Goal: Navigation & Orientation: Find specific page/section

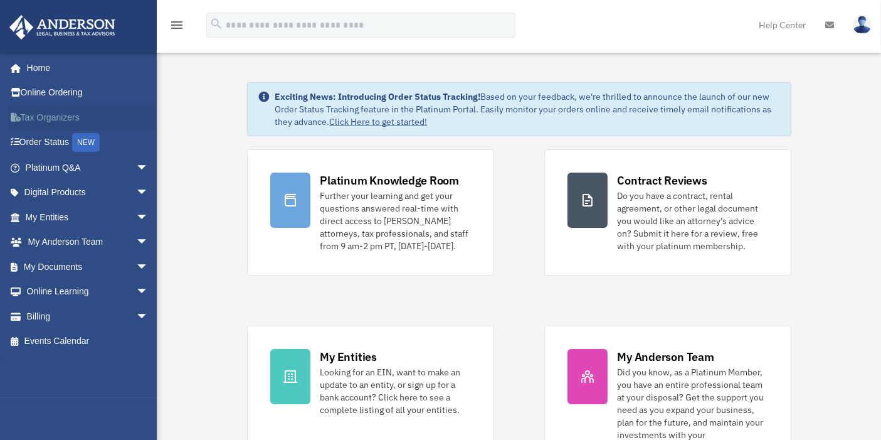
click at [53, 114] on link "Tax Organizers" at bounding box center [88, 117] width 159 height 25
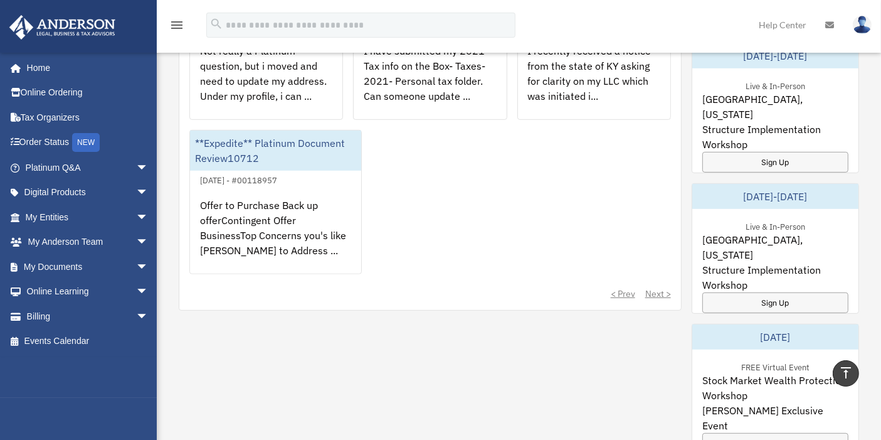
scroll to position [638, 0]
click at [58, 211] on link "My Entities arrow_drop_down" at bounding box center [88, 216] width 159 height 25
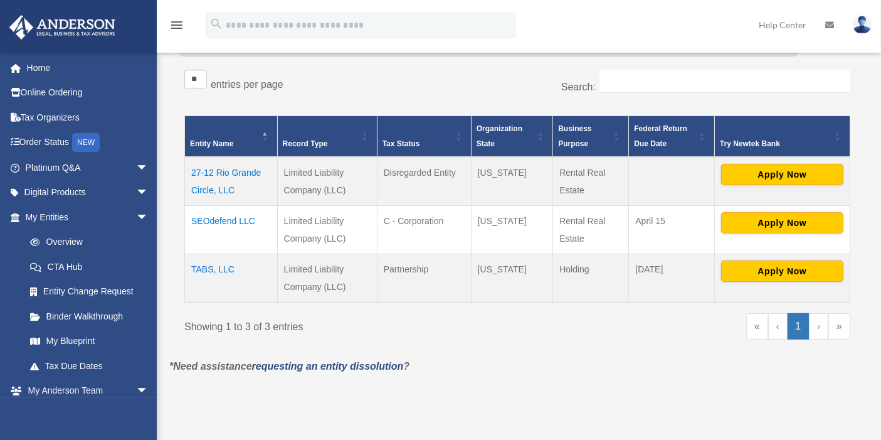
scroll to position [197, 0]
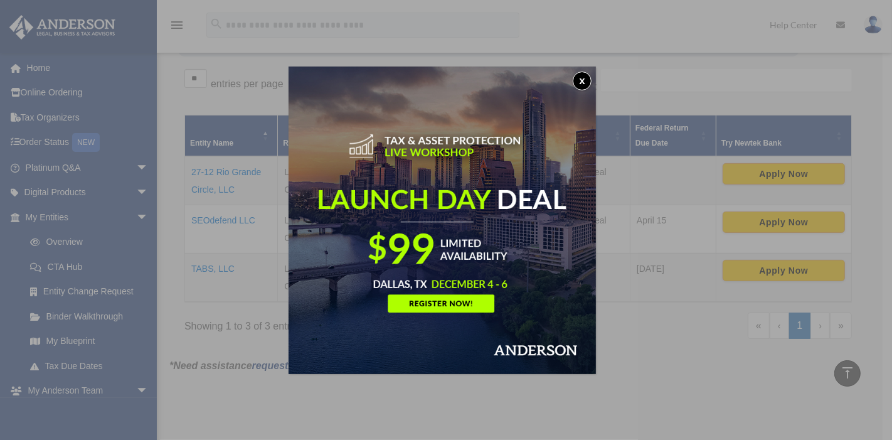
click at [590, 78] on button "x" at bounding box center [582, 81] width 19 height 19
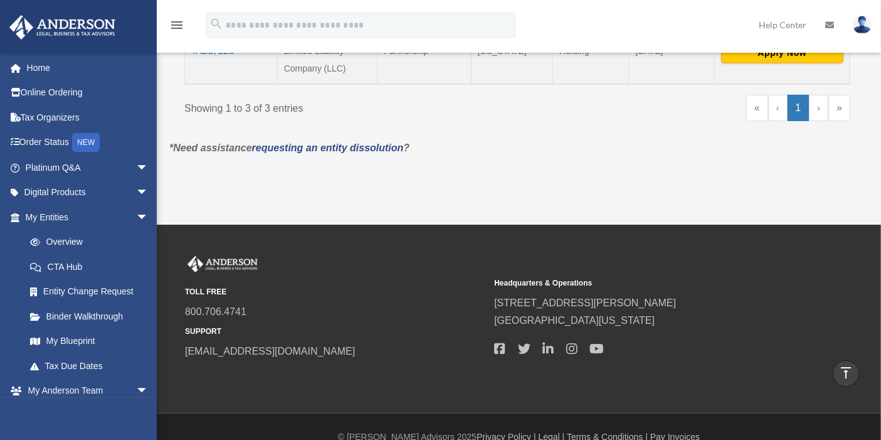
scroll to position [252, 0]
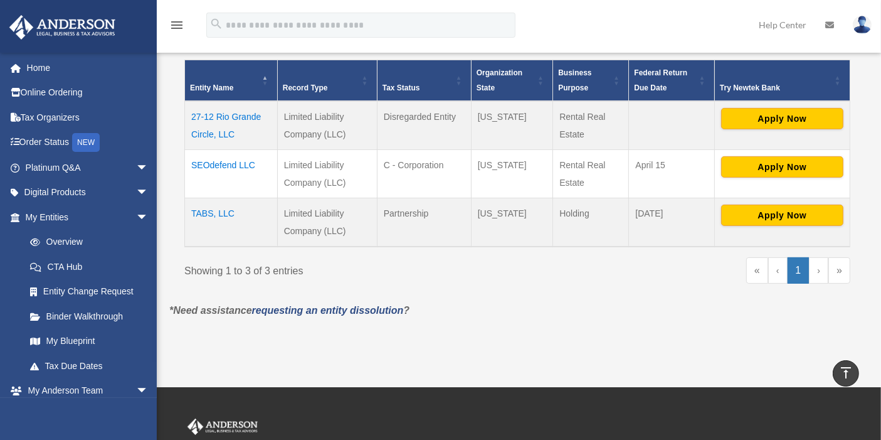
click at [864, 24] on img at bounding box center [862, 25] width 19 height 18
